Goal: Information Seeking & Learning: Compare options

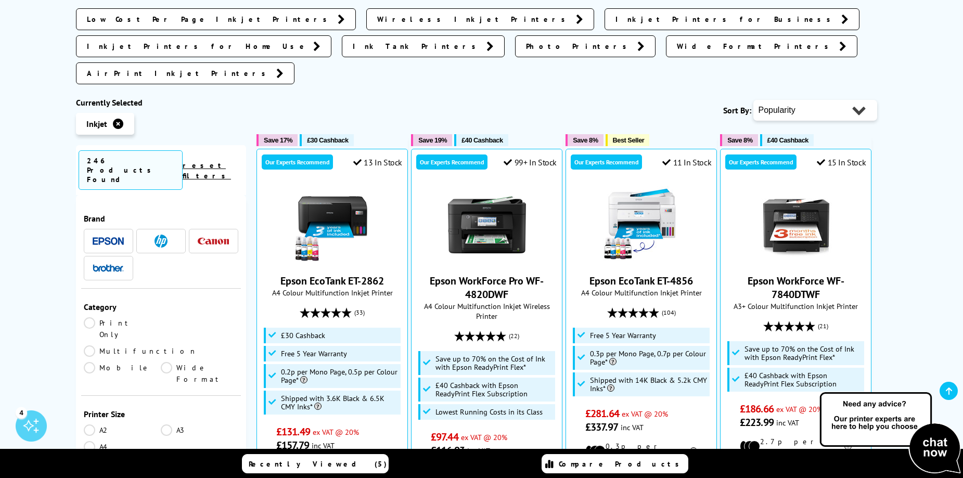
click at [855, 100] on select "Popularity Rating Price - Low to High Price - High to Low Running Costs - Low t…" at bounding box center [815, 110] width 124 height 21
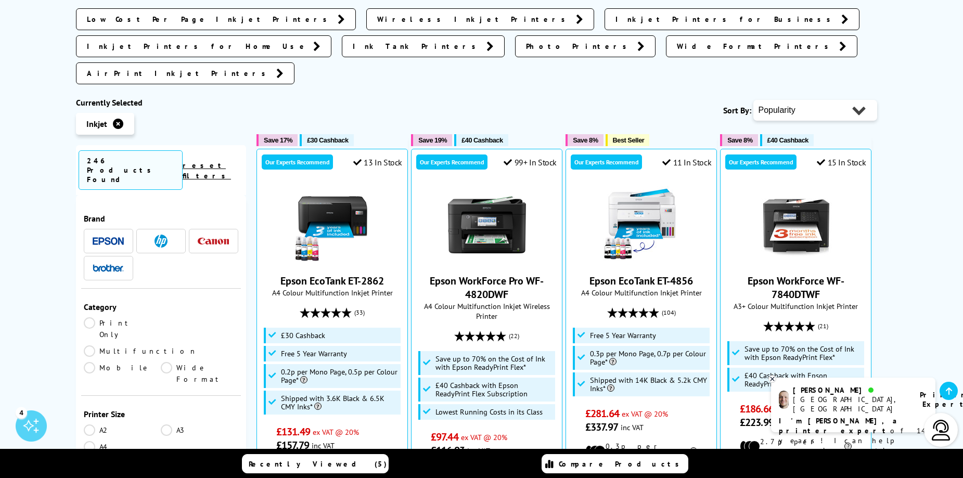
select select "Price Ascending"
click at [753, 100] on select "Popularity Rating Price - Low to High Price - High to Low Running Costs - Low t…" at bounding box center [815, 110] width 124 height 21
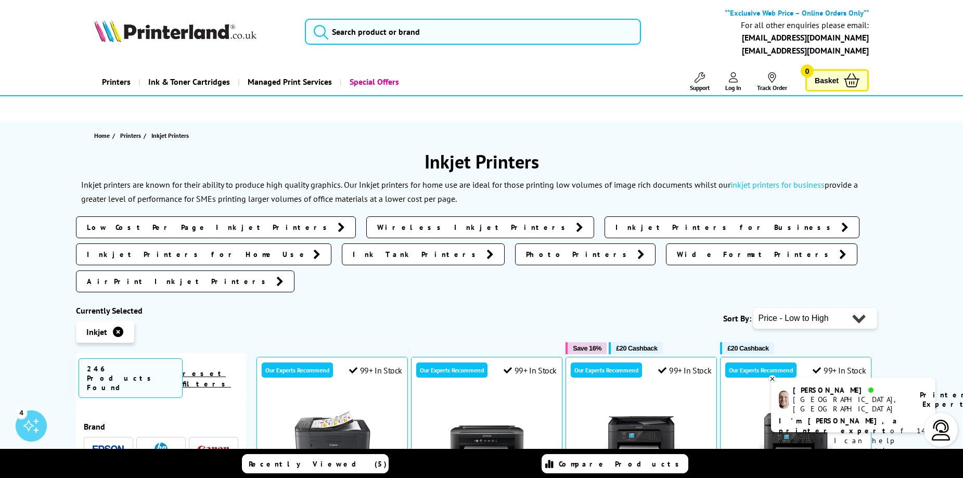
scroll to position [260, 0]
